Goal: Transaction & Acquisition: Purchase product/service

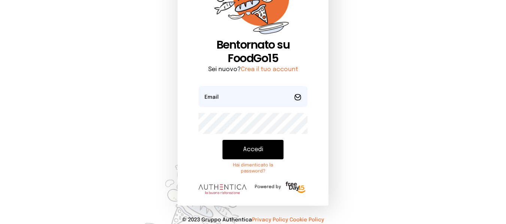
scroll to position [78, 0]
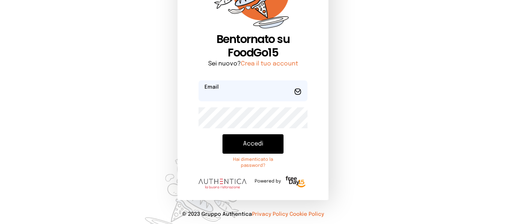
type input "**********"
click at [258, 146] on button "Accedi" at bounding box center [252, 143] width 61 height 19
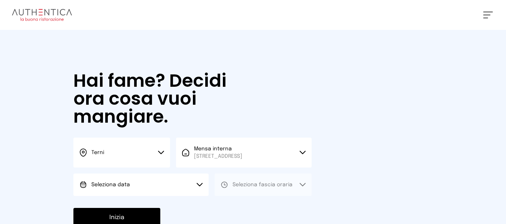
click at [207, 174] on button "Seleziona data" at bounding box center [140, 185] width 135 height 22
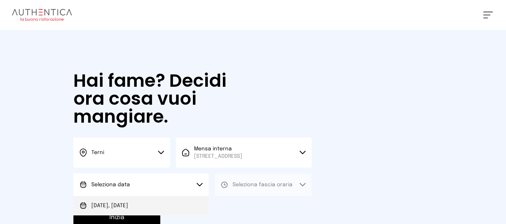
click at [201, 205] on li "[DATE], [DATE]" at bounding box center [140, 205] width 135 height 19
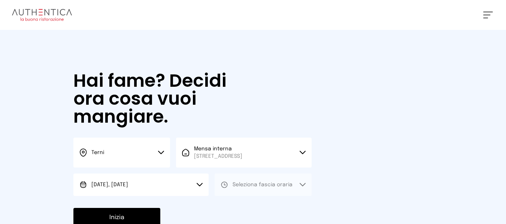
drag, startPoint x: 266, startPoint y: 182, endPoint x: 261, endPoint y: 192, distance: 11.2
click at [265, 184] on span "Seleziona fascia oraria" at bounding box center [262, 184] width 60 height 7
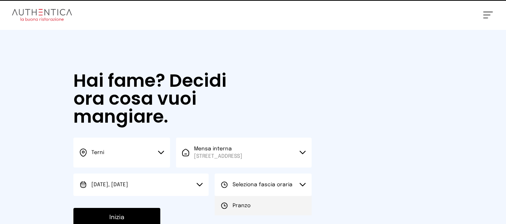
click at [257, 203] on li "Pranzo" at bounding box center [262, 205] width 97 height 19
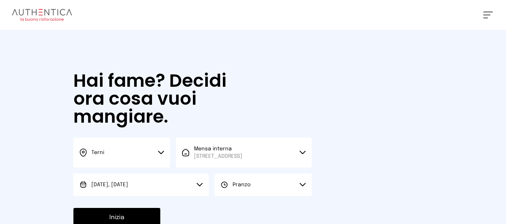
click at [141, 213] on button "Inizia" at bounding box center [116, 217] width 87 height 19
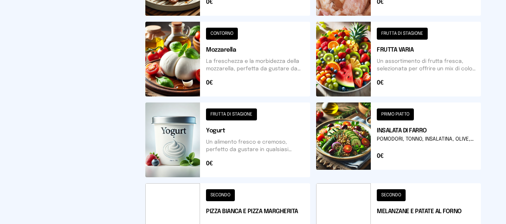
scroll to position [381, 0]
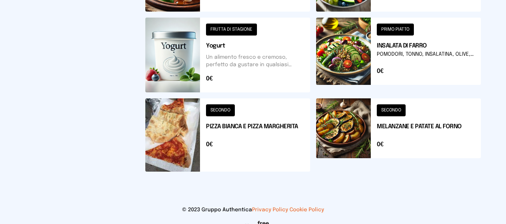
click at [173, 111] on button at bounding box center [227, 134] width 165 height 73
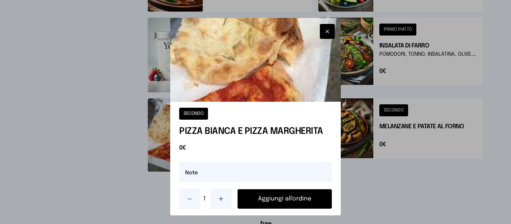
click at [272, 200] on button "Aggiungi all'ordine" at bounding box center [285, 198] width 94 height 19
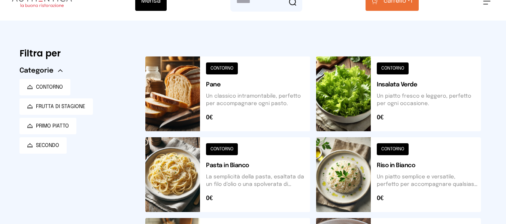
scroll to position [0, 0]
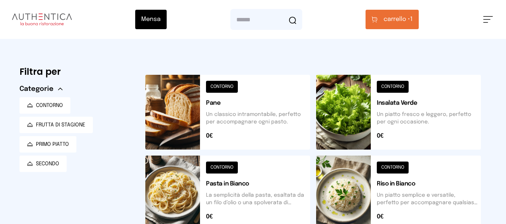
click at [380, 20] on button "carrello • 1" at bounding box center [391, 19] width 53 height 19
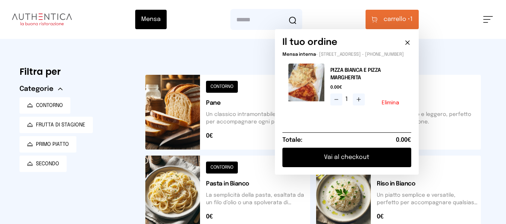
click at [356, 162] on button "Vai al checkout" at bounding box center [346, 157] width 129 height 19
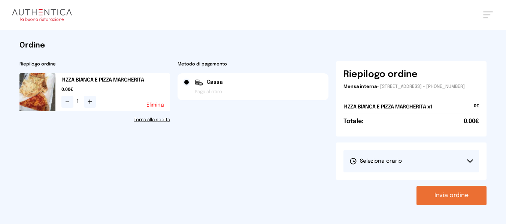
click at [365, 165] on span "Seleziona orario" at bounding box center [375, 161] width 52 height 7
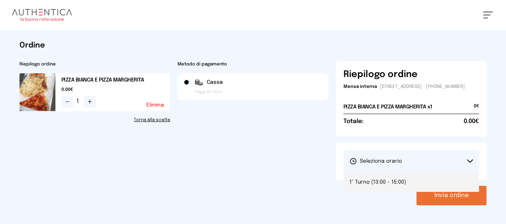
click at [368, 184] on li "1° Turno (13:00 - 15:00)" at bounding box center [411, 182] width 136 height 19
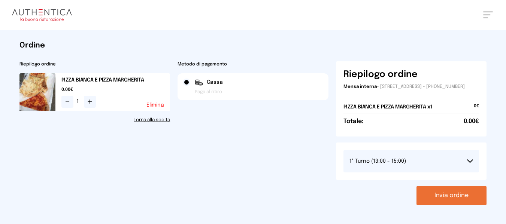
click at [432, 194] on button "Invia ordine" at bounding box center [451, 195] width 70 height 19
